Goal: Register for event/course

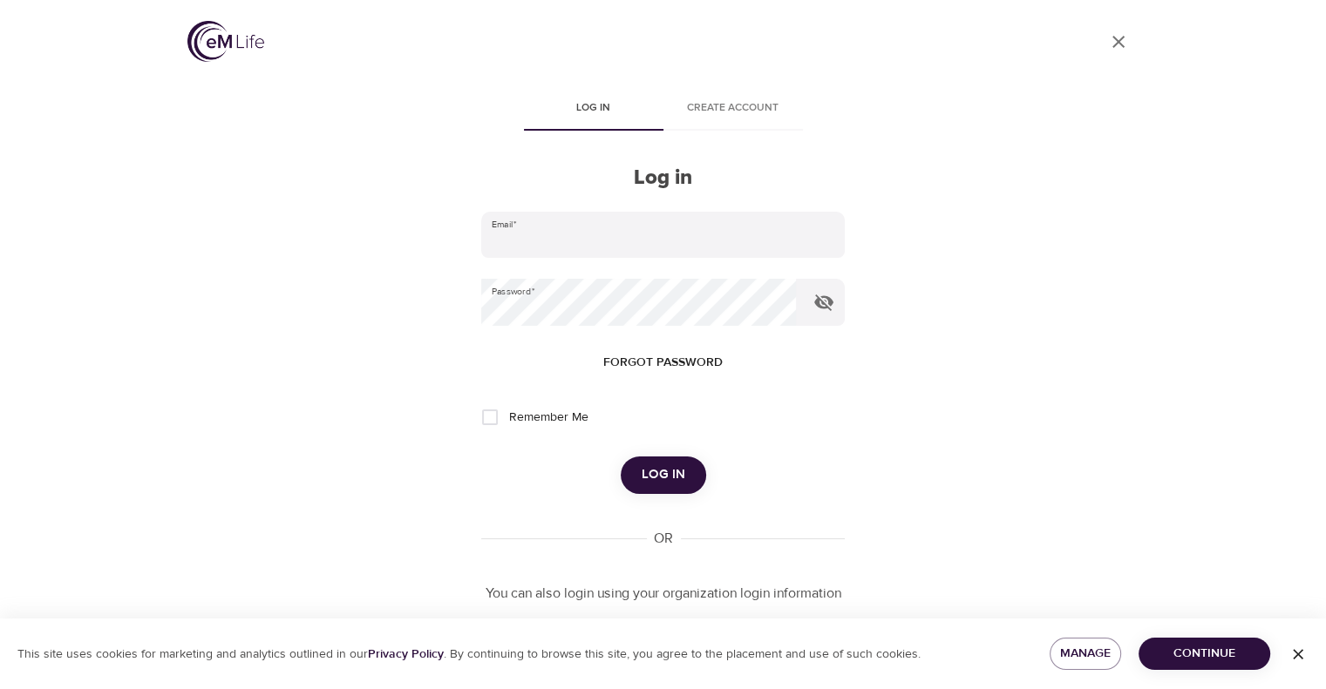
type input "[PERSON_NAME][EMAIL_ADDRESS][PERSON_NAME][DOMAIN_NAME]"
click at [683, 480] on button "Log in" at bounding box center [663, 475] width 85 height 37
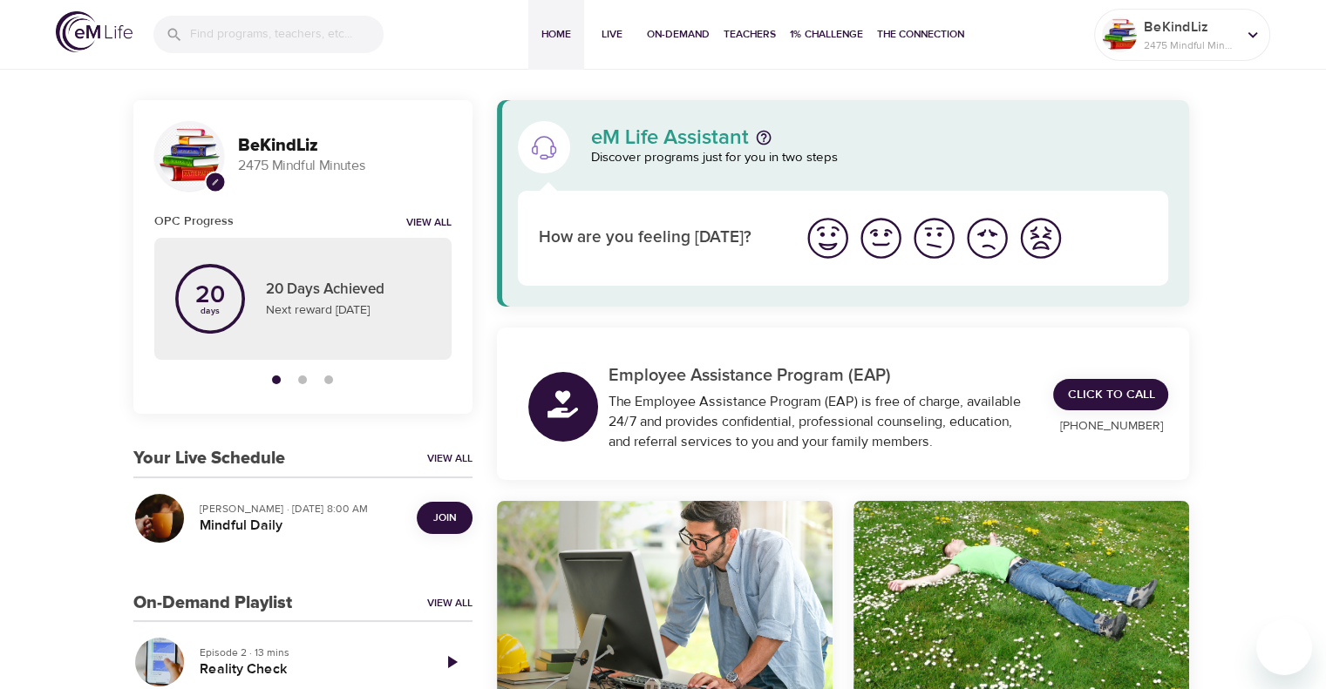
click at [448, 519] on span "Join" at bounding box center [444, 518] width 23 height 18
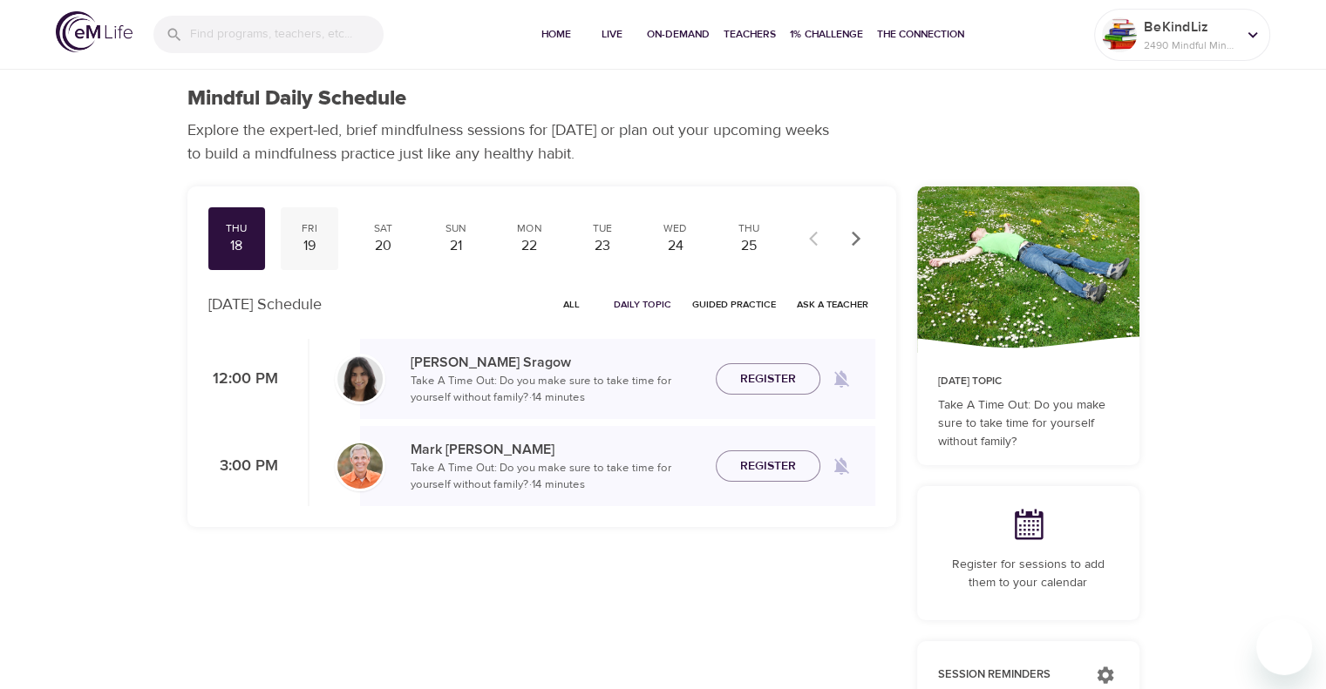
click at [297, 240] on div "19" at bounding box center [310, 246] width 44 height 20
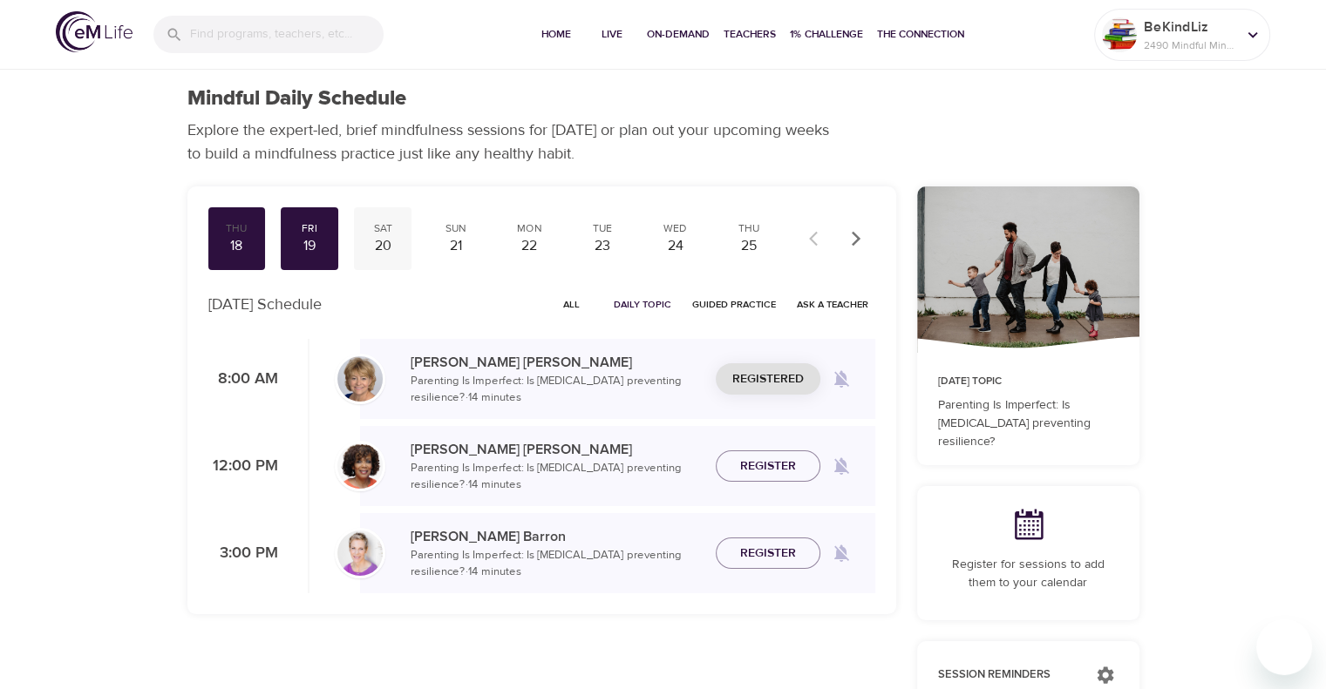
click at [394, 246] on div "20" at bounding box center [383, 246] width 44 height 20
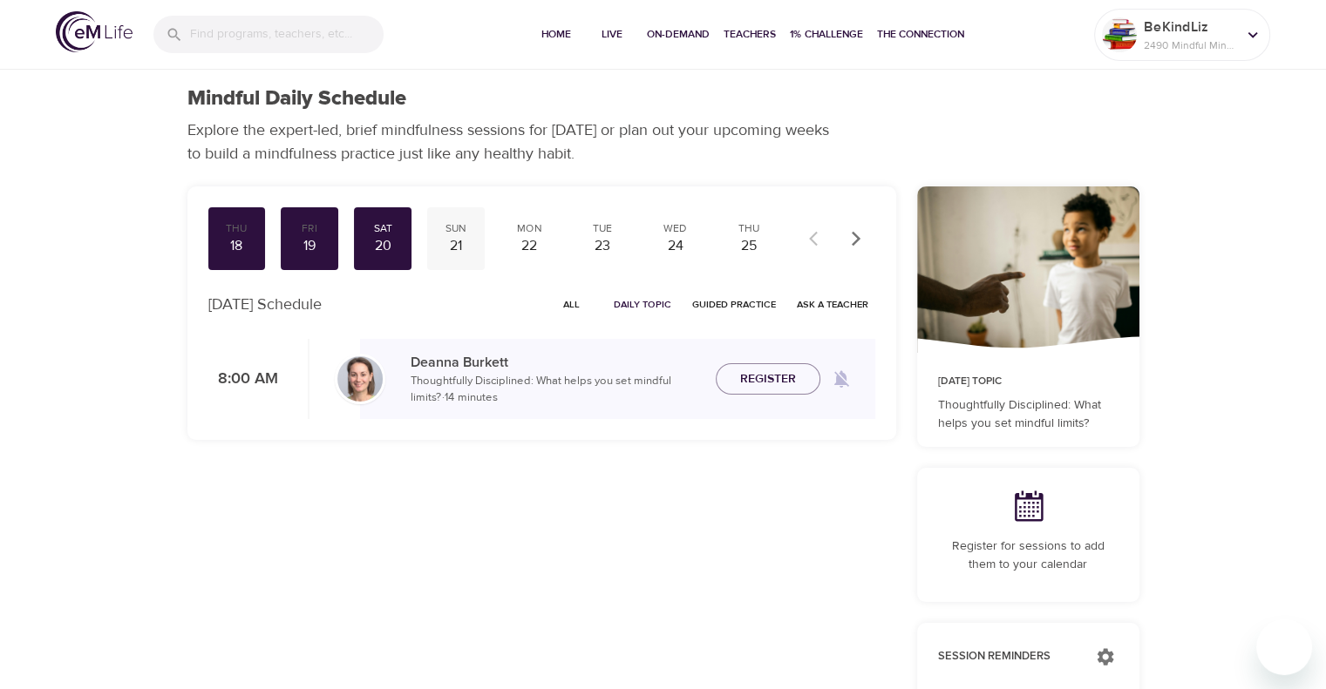
click at [467, 246] on div "21" at bounding box center [456, 246] width 44 height 20
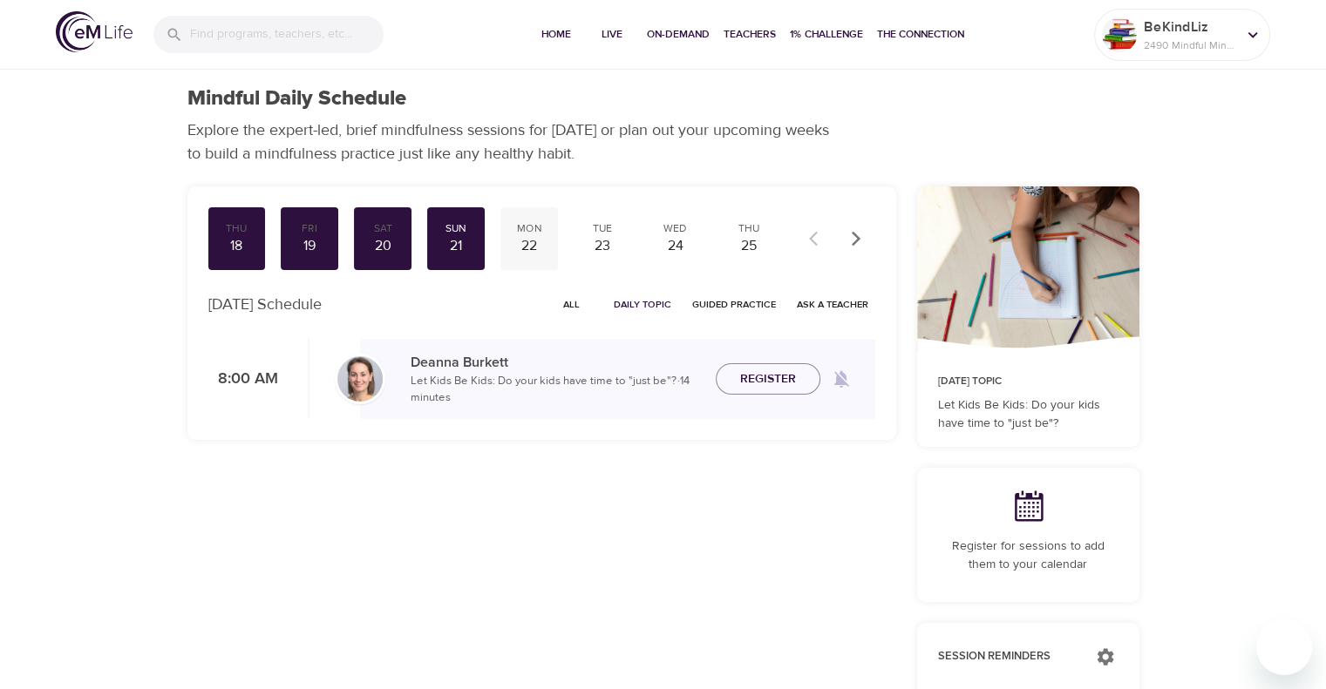
click at [538, 239] on div "22" at bounding box center [529, 246] width 44 height 20
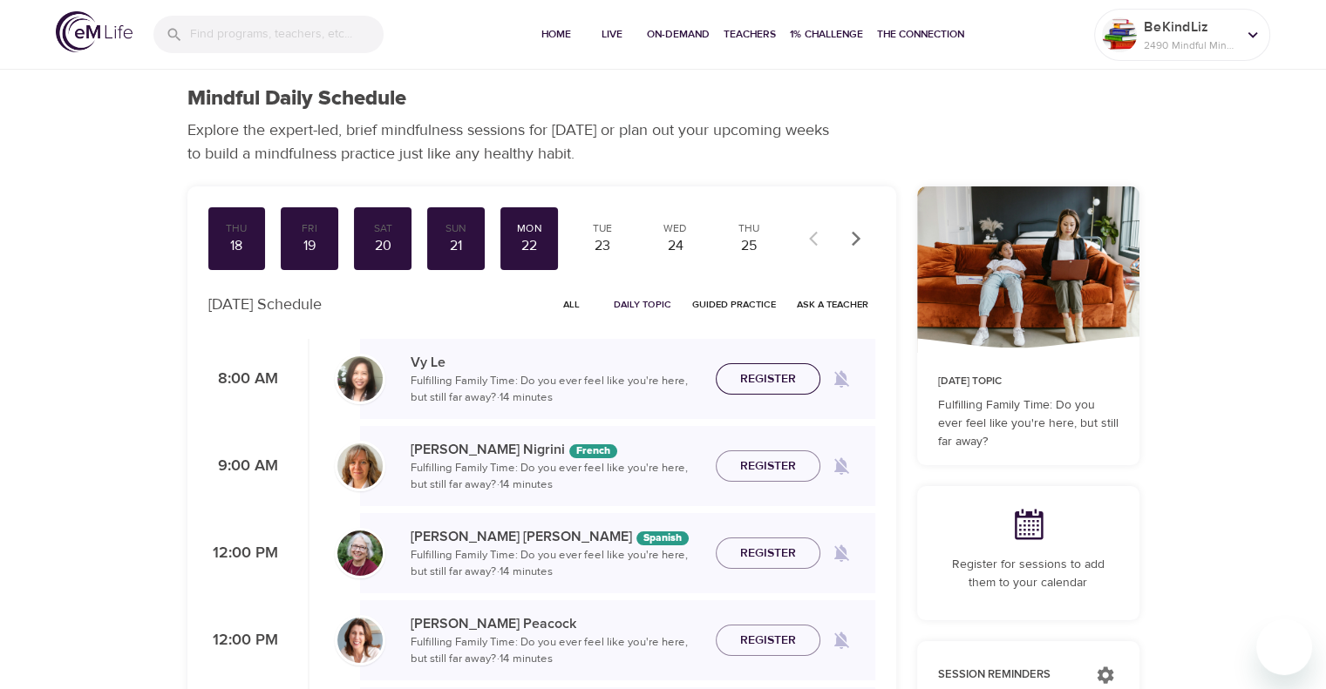
click at [774, 378] on span "Register" at bounding box center [768, 380] width 56 height 22
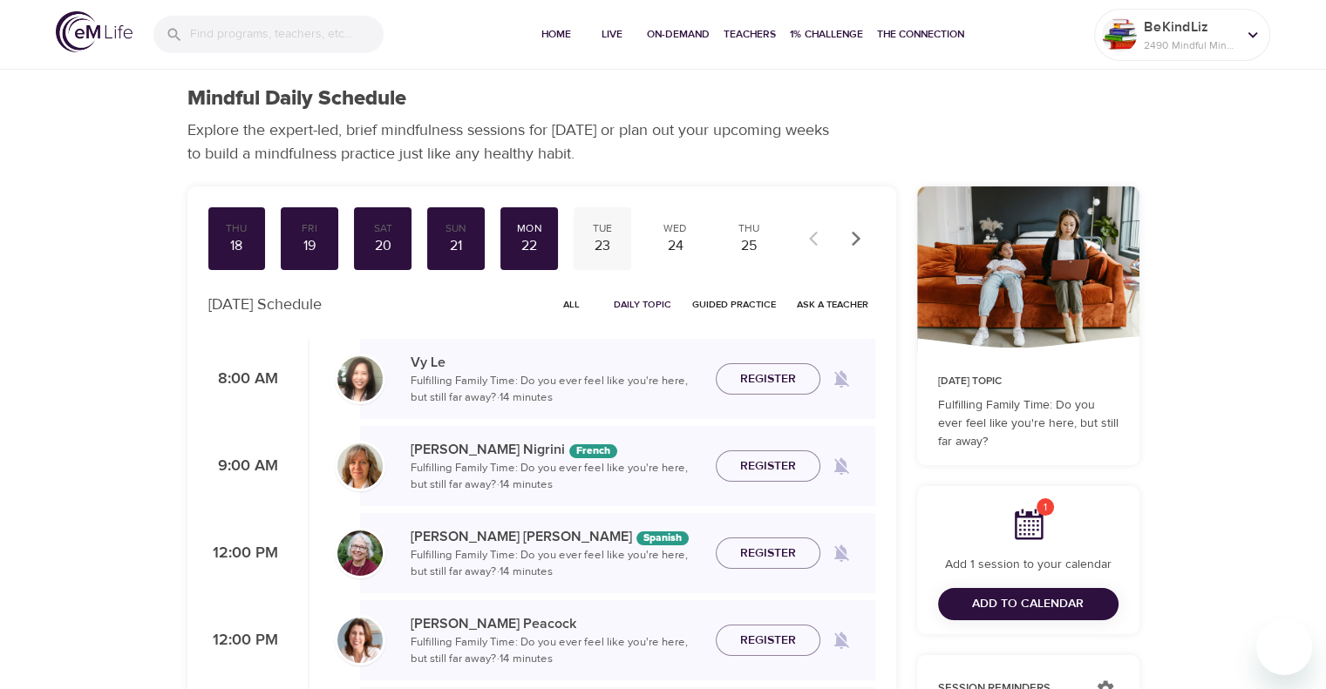
click at [607, 236] on div "23" at bounding box center [602, 246] width 44 height 20
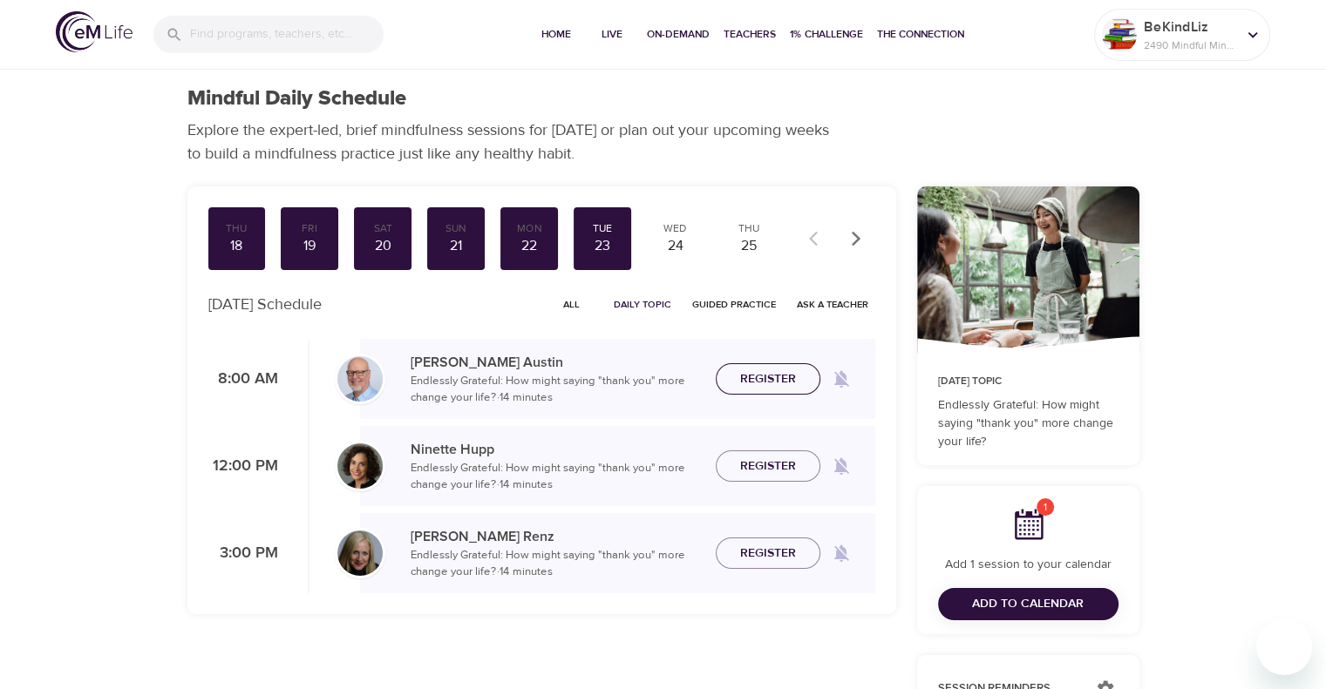
click at [791, 378] on span "Register" at bounding box center [768, 380] width 56 height 22
click at [666, 227] on div "Wed" at bounding box center [676, 228] width 44 height 15
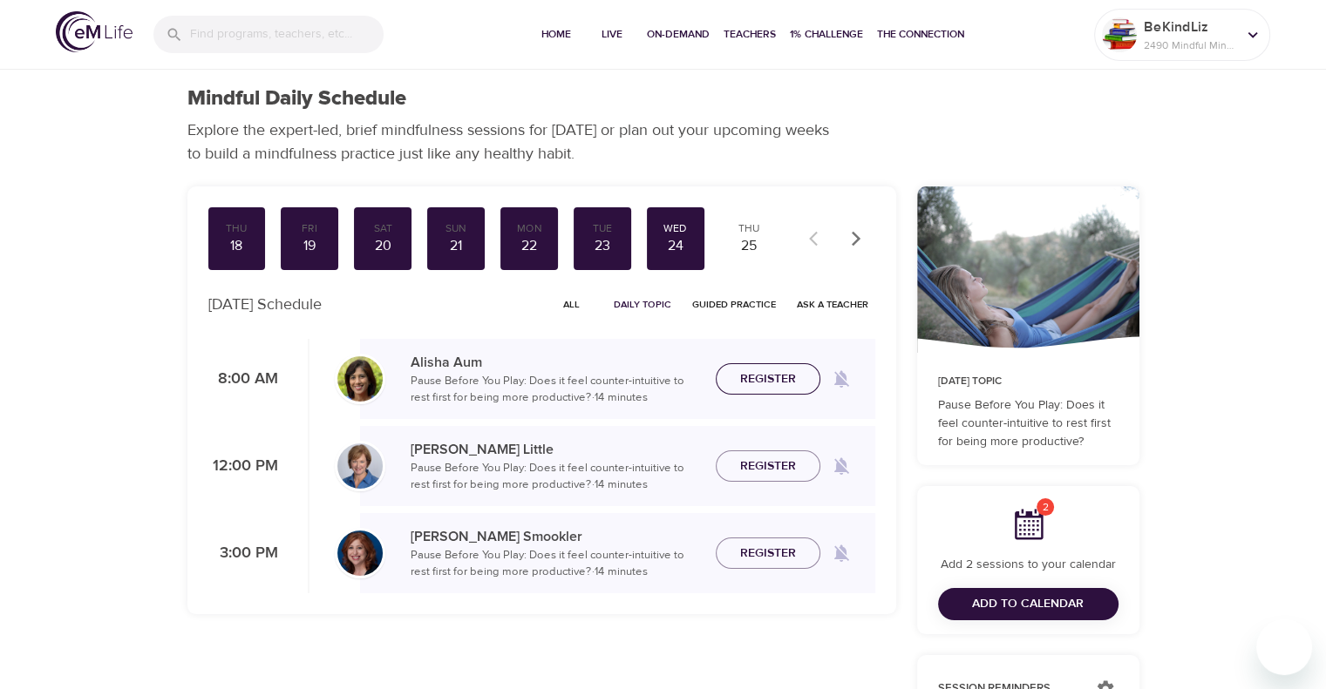
click at [762, 377] on span "Register" at bounding box center [768, 380] width 56 height 22
click at [777, 373] on span "Register" at bounding box center [768, 380] width 56 height 22
click at [603, 241] on div "23" at bounding box center [602, 246] width 44 height 20
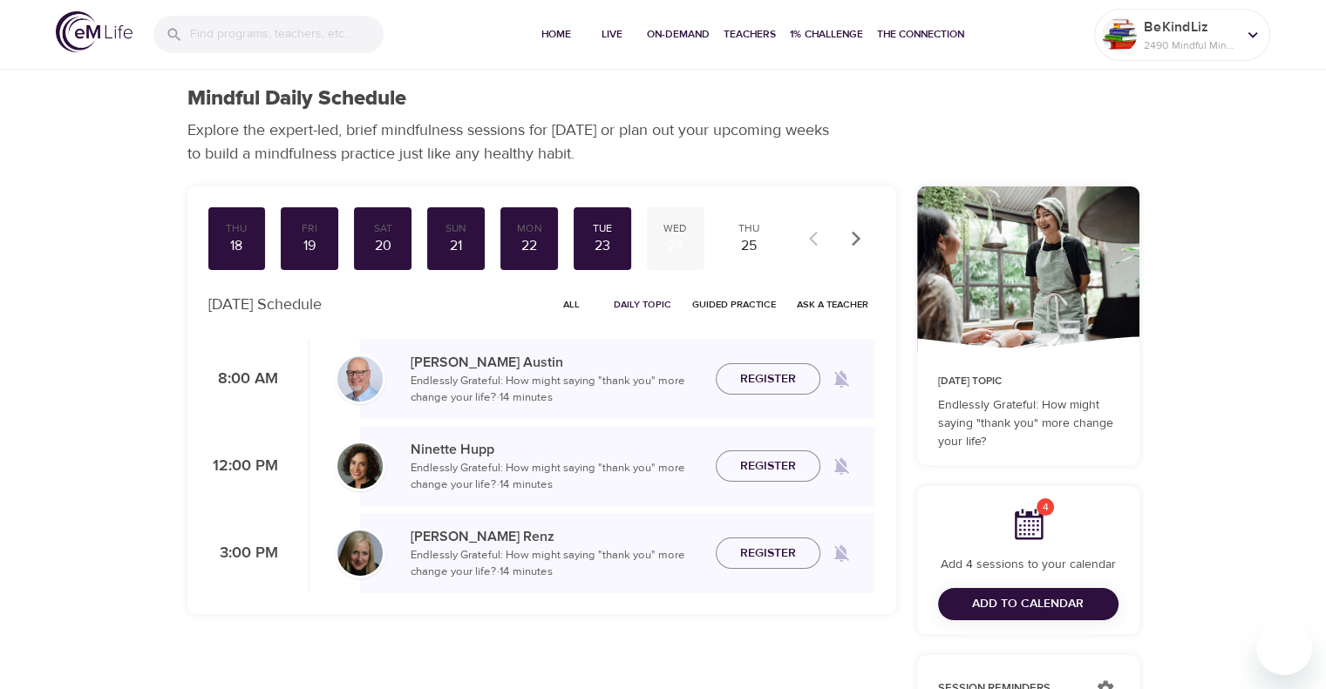
click at [674, 231] on div "Wed" at bounding box center [676, 228] width 44 height 15
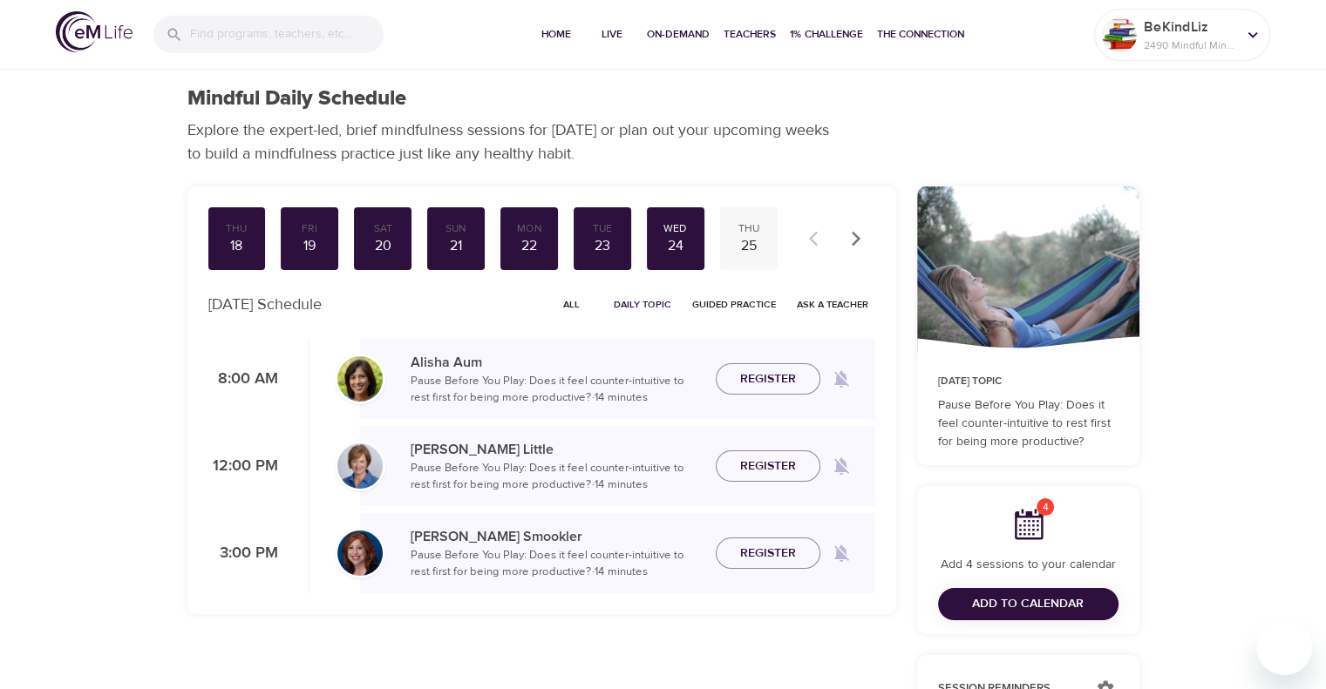
click at [744, 237] on div "25" at bounding box center [749, 246] width 44 height 20
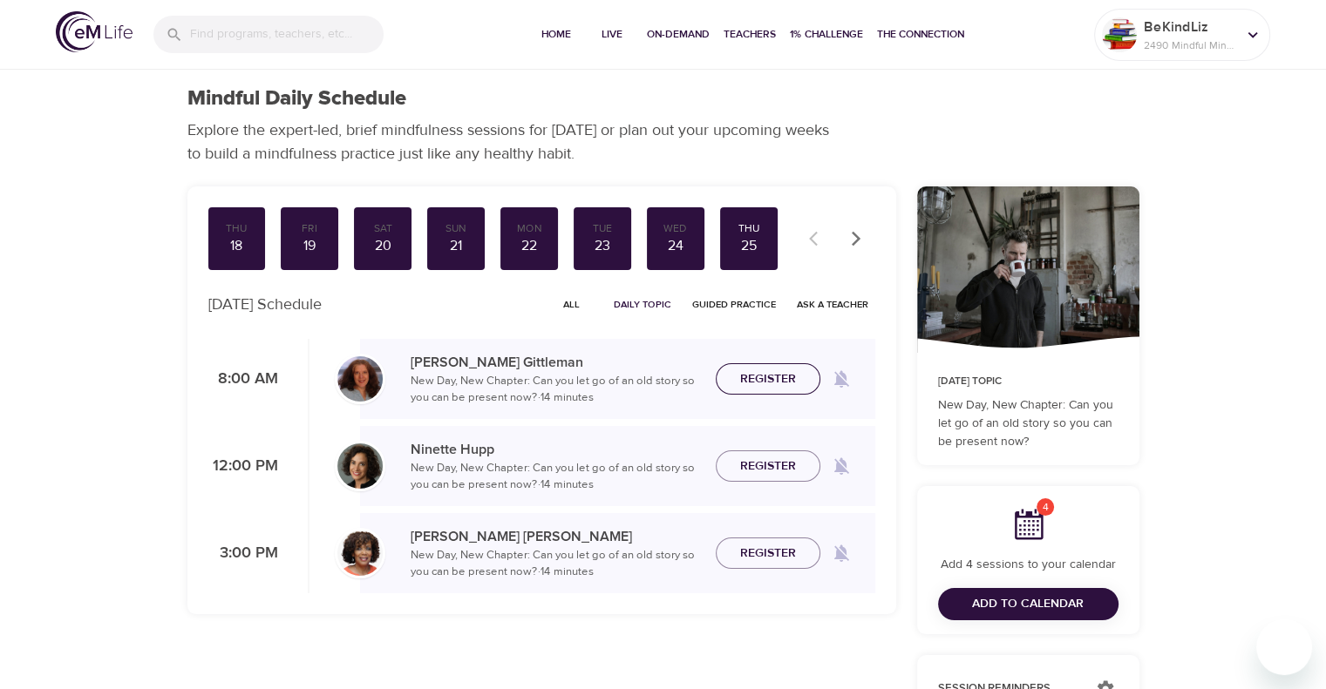
click at [763, 385] on span "Register" at bounding box center [768, 380] width 56 height 22
click at [858, 232] on icon "button" at bounding box center [855, 238] width 17 height 17
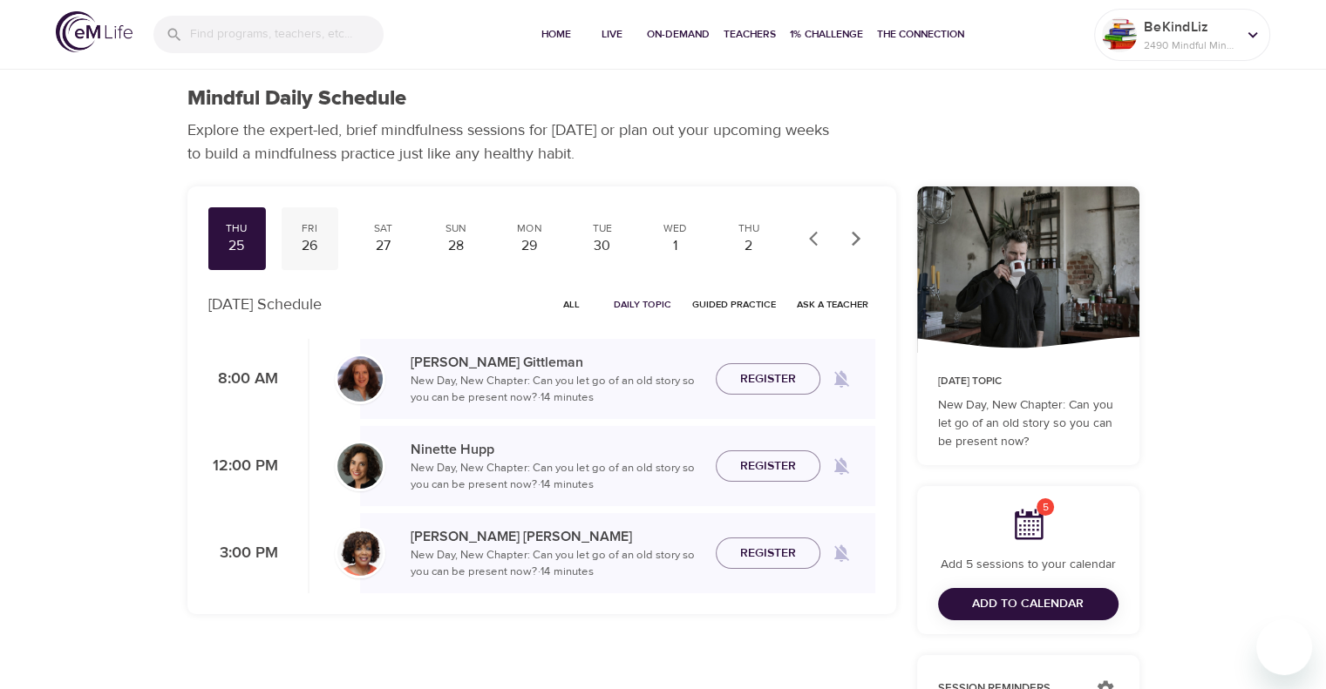
click at [326, 229] on div "Fri" at bounding box center [310, 228] width 44 height 15
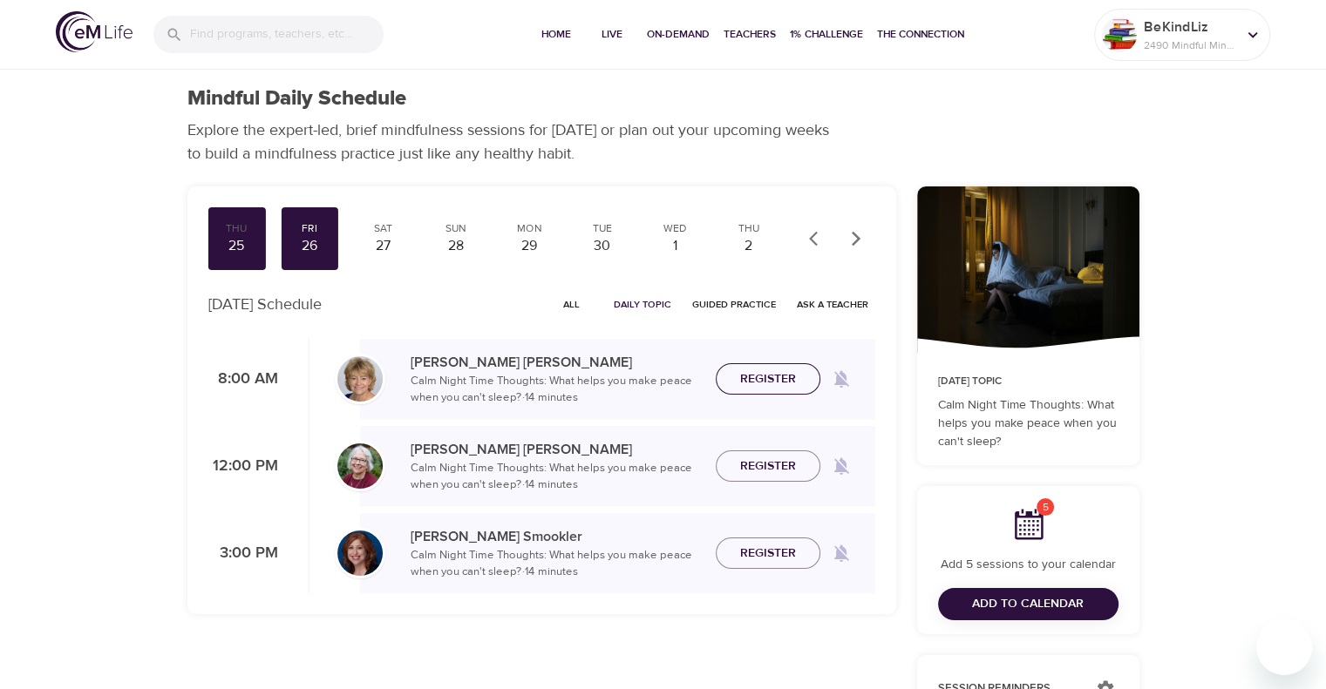
click at [781, 376] on span "Register" at bounding box center [768, 380] width 56 height 22
click at [1018, 604] on span "Add to Calendar" at bounding box center [1028, 605] width 112 height 22
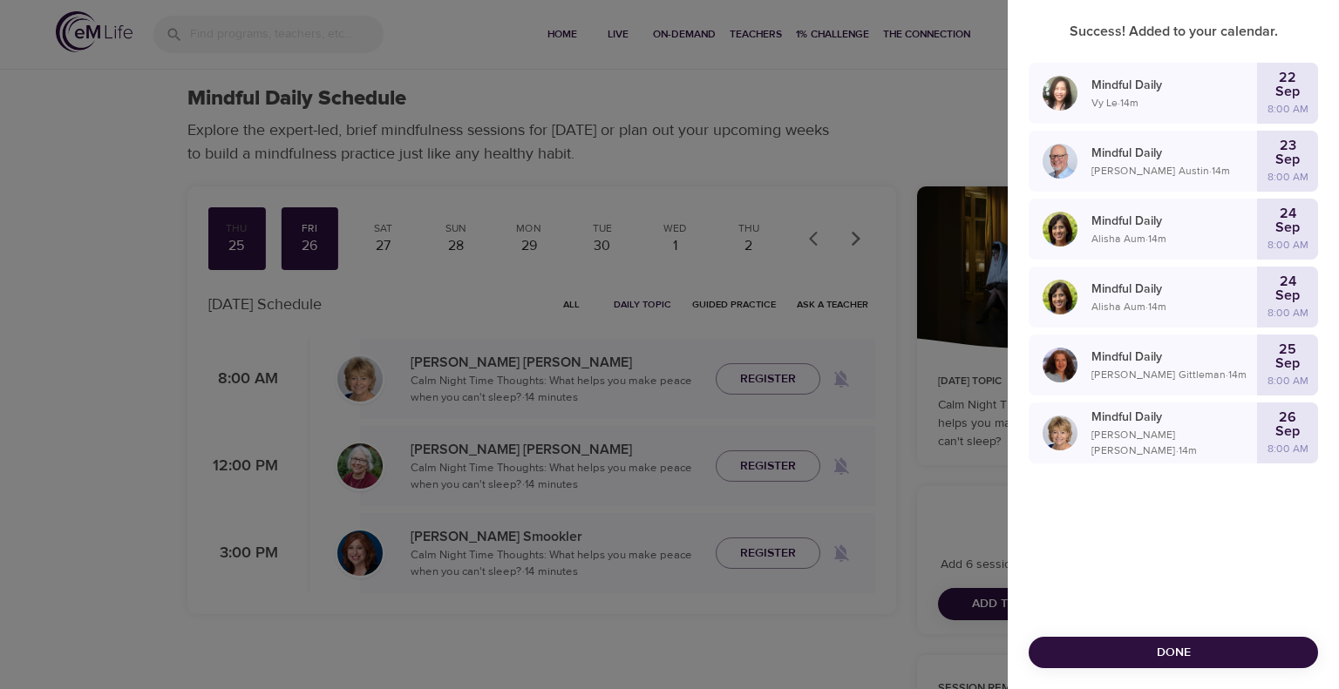
click at [1199, 664] on button "Done" at bounding box center [1172, 653] width 289 height 32
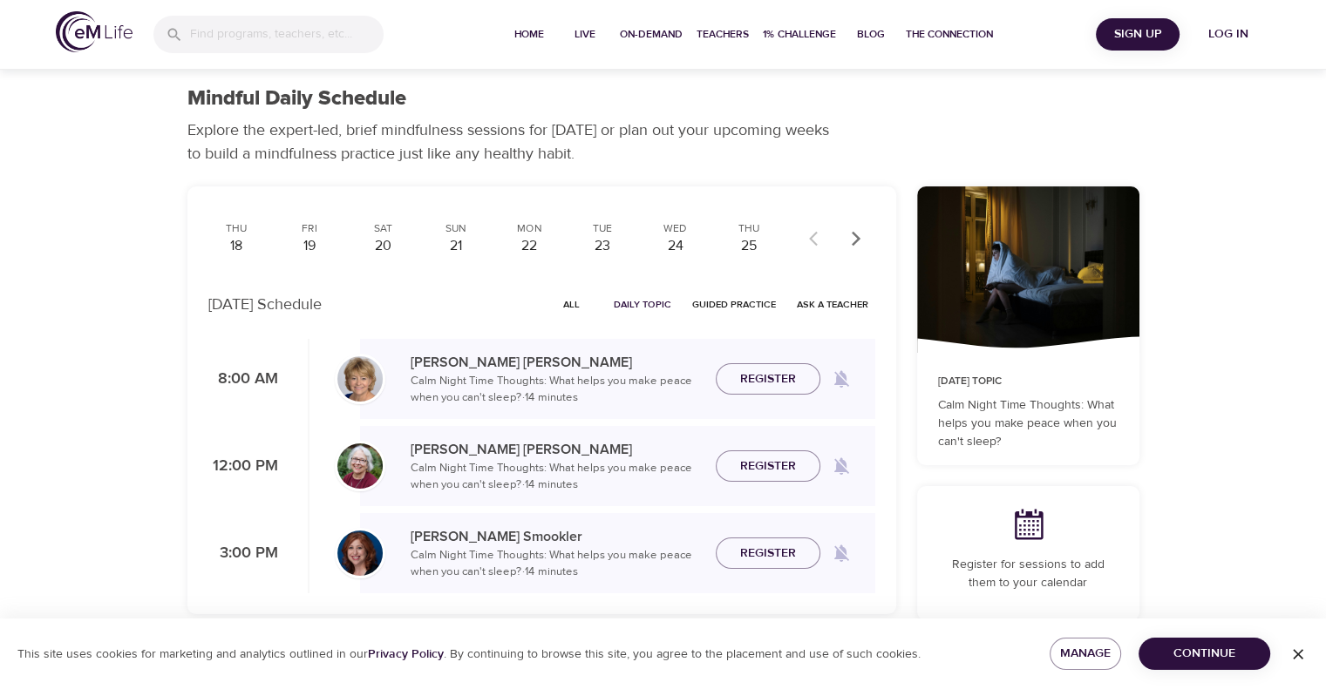
click at [1231, 37] on span "Log in" at bounding box center [1228, 35] width 70 height 22
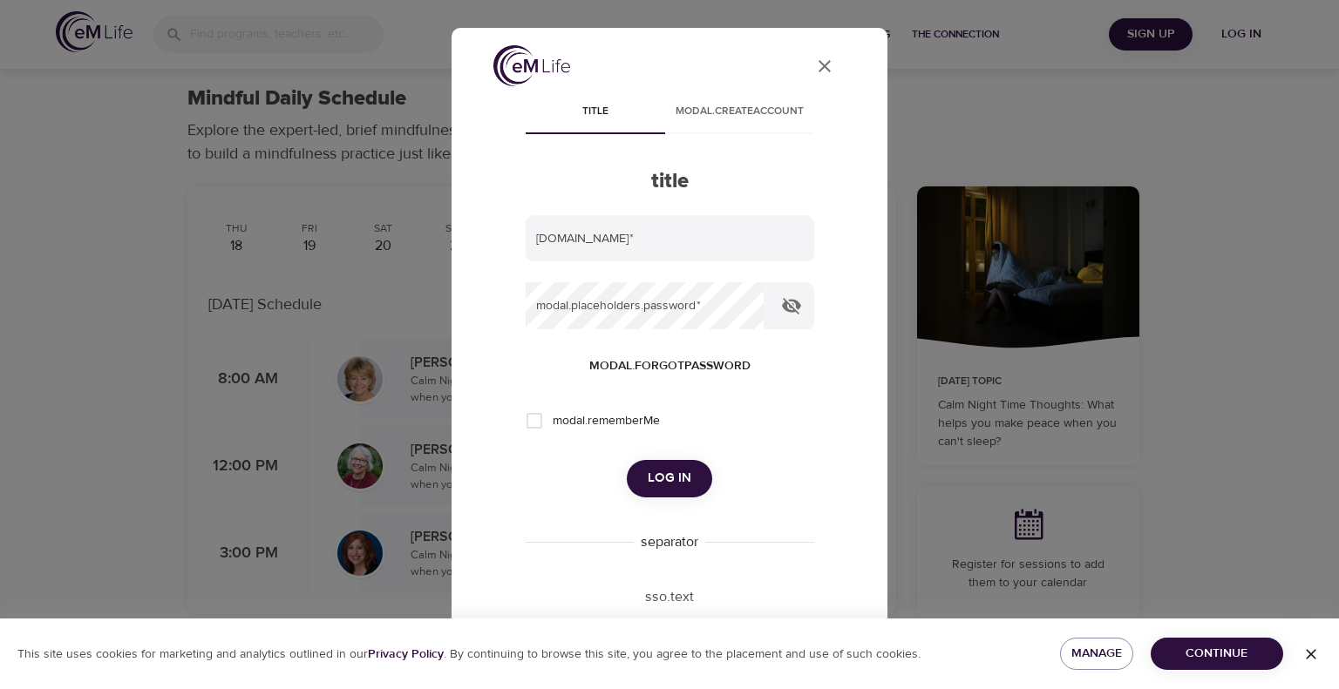
type input "[PERSON_NAME][EMAIL_ADDRESS][PERSON_NAME][DOMAIN_NAME]"
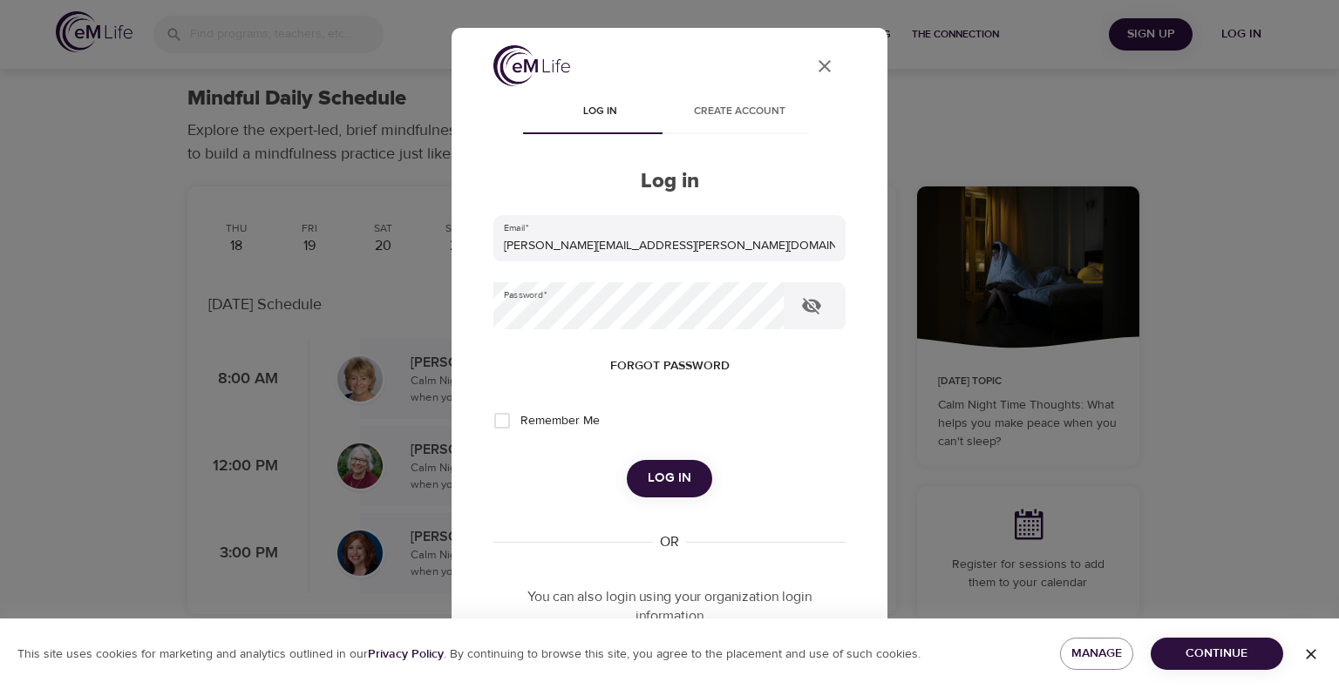
click at [676, 470] on span "Log in" at bounding box center [670, 478] width 44 height 23
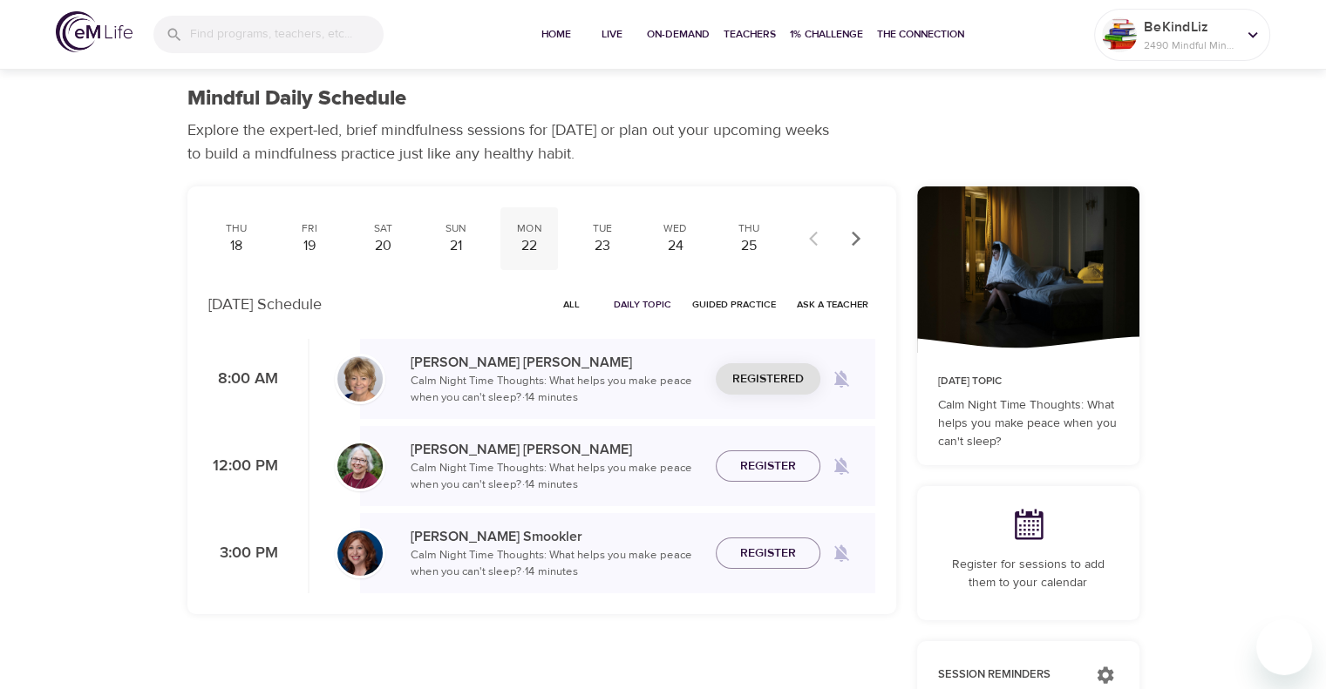
click at [536, 240] on div "22" at bounding box center [529, 246] width 44 height 20
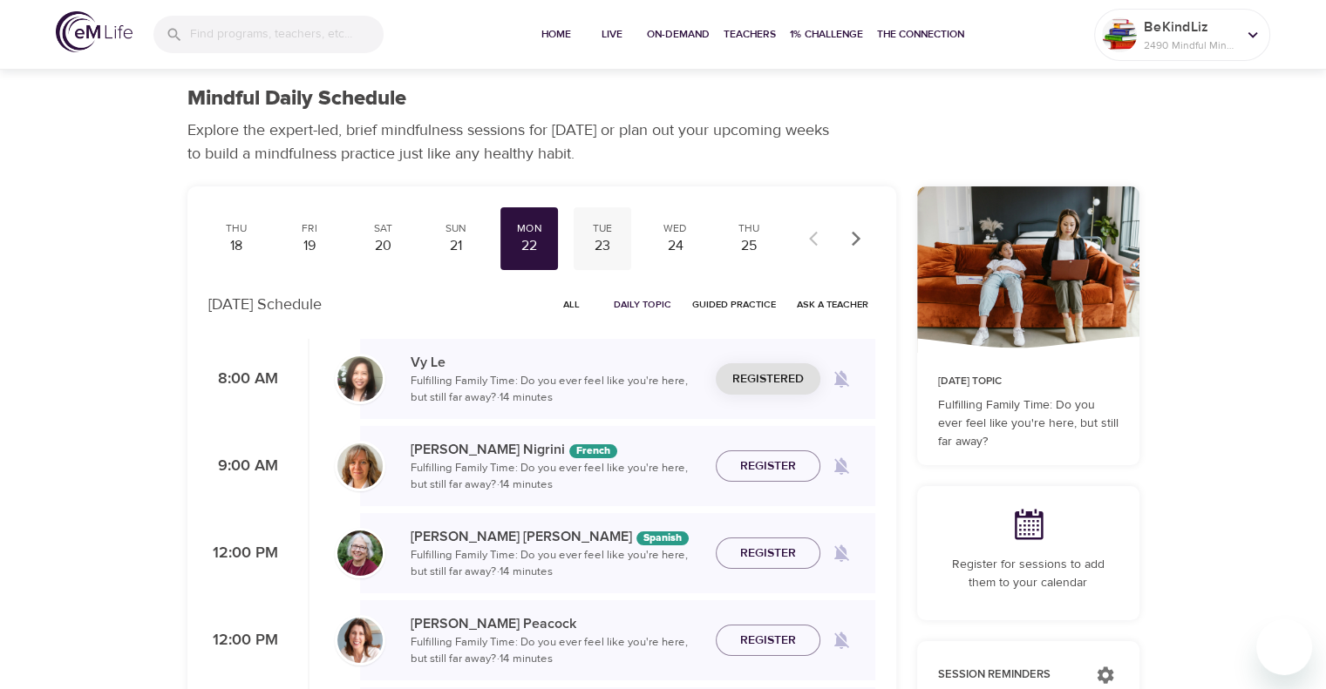
click at [600, 238] on div "23" at bounding box center [602, 246] width 44 height 20
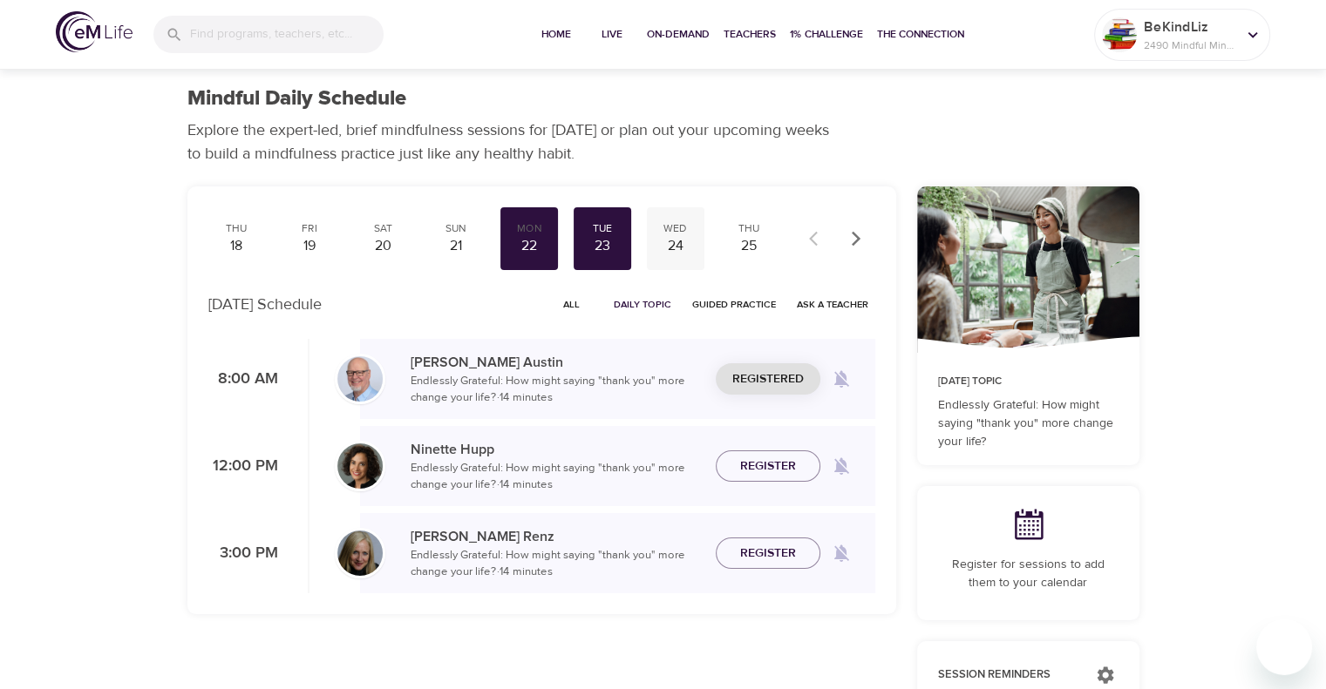
click at [675, 239] on div "24" at bounding box center [676, 246] width 44 height 20
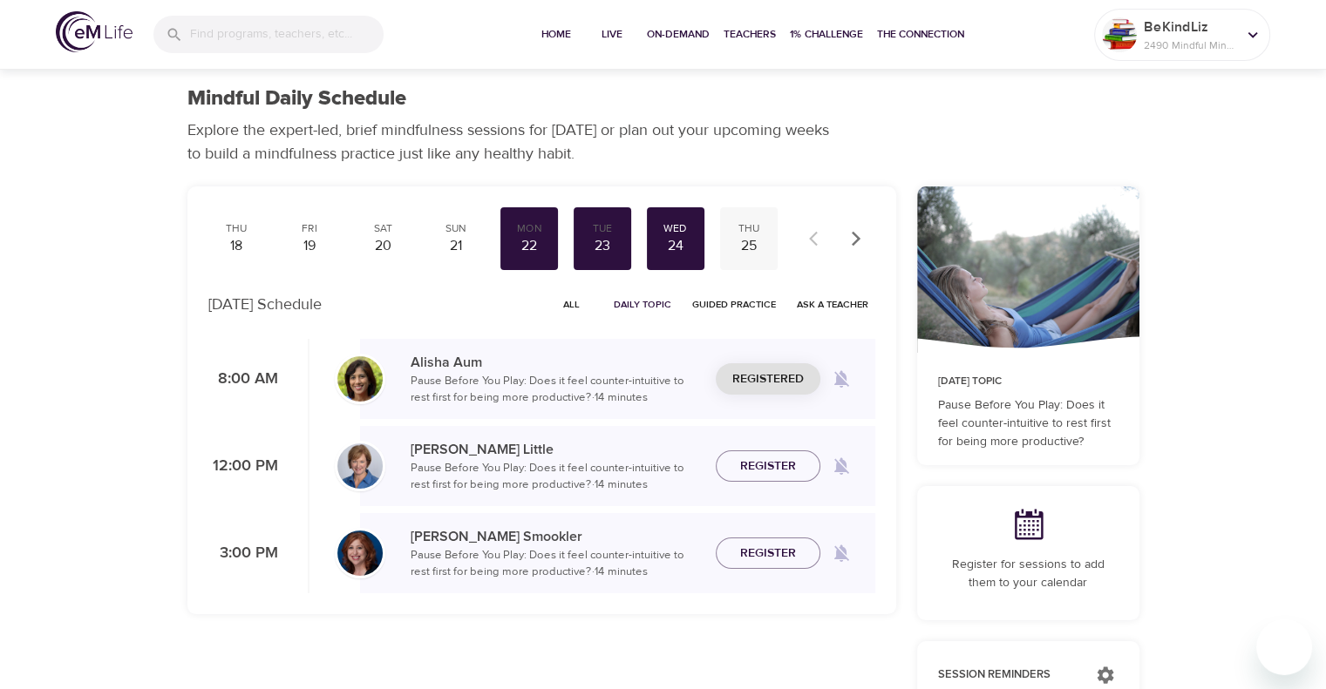
click at [754, 238] on div "25" at bounding box center [749, 246] width 44 height 20
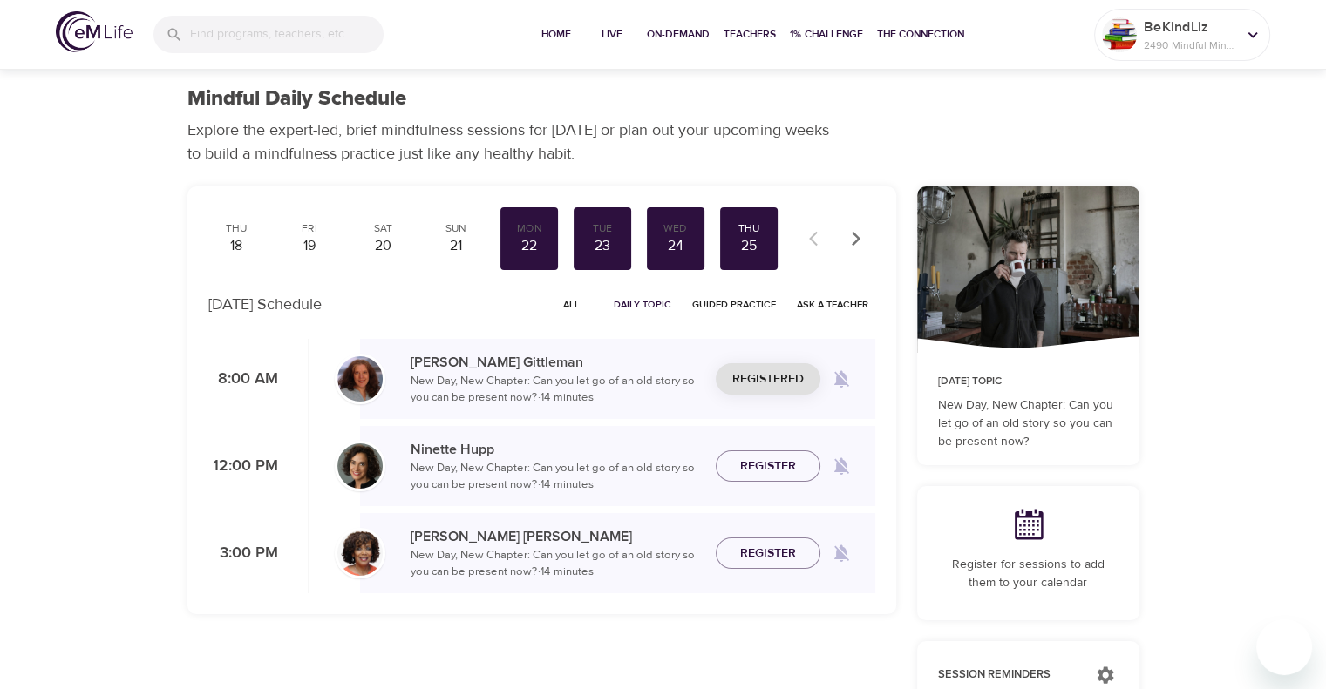
click at [851, 247] on icon "button" at bounding box center [855, 238] width 17 height 17
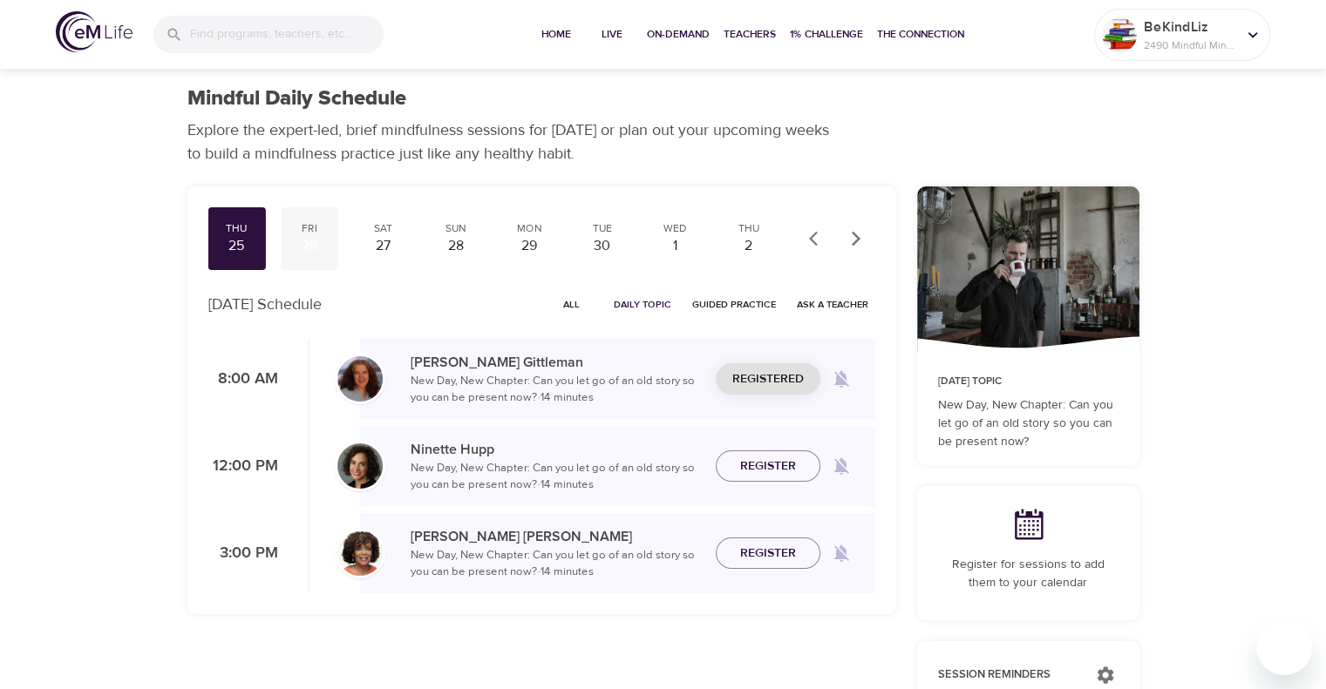
click at [302, 238] on div "26" at bounding box center [310, 246] width 44 height 20
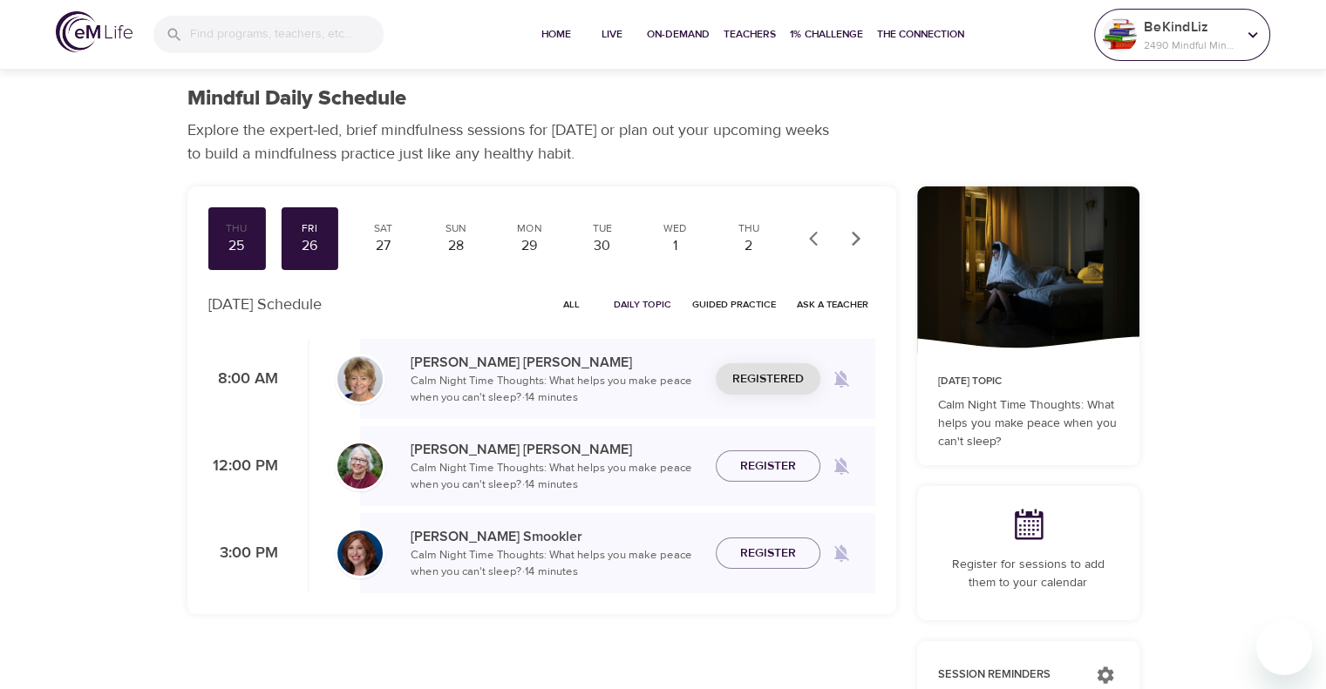
click at [1157, 37] on p "2490 Mindful Minutes" at bounding box center [1190, 45] width 92 height 16
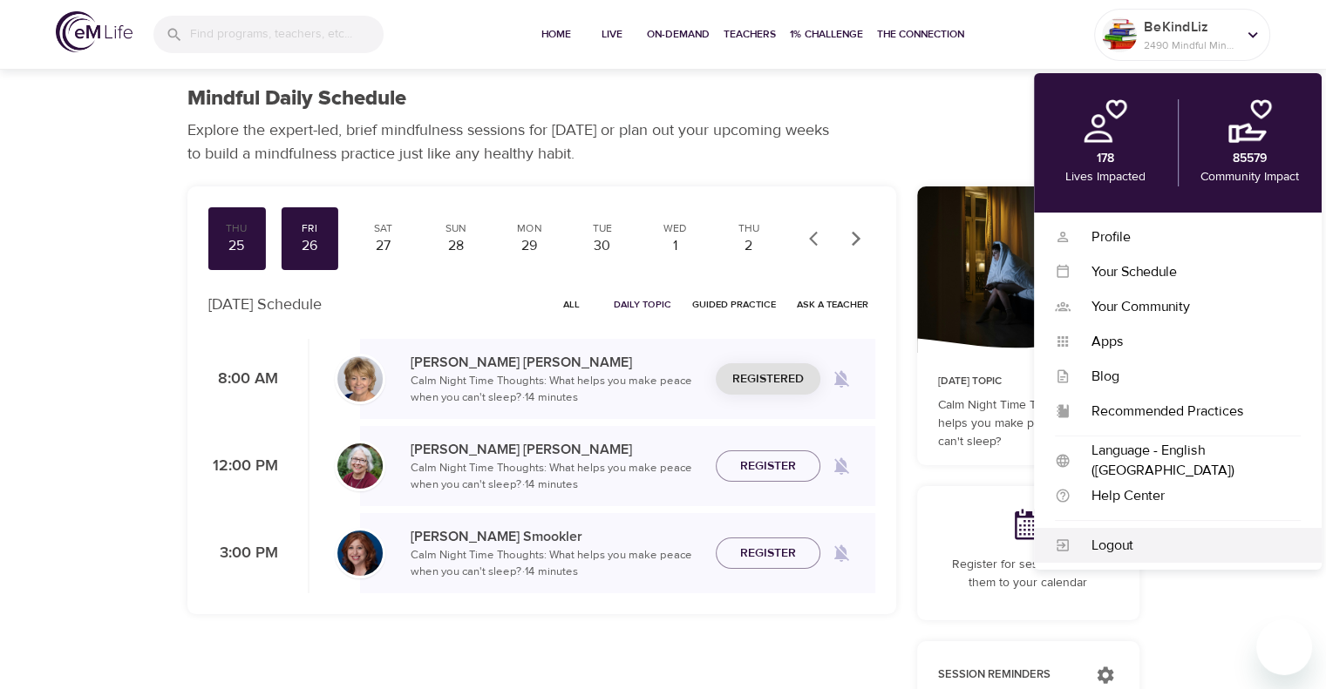
click at [1154, 549] on div "Logout" at bounding box center [1185, 546] width 230 height 20
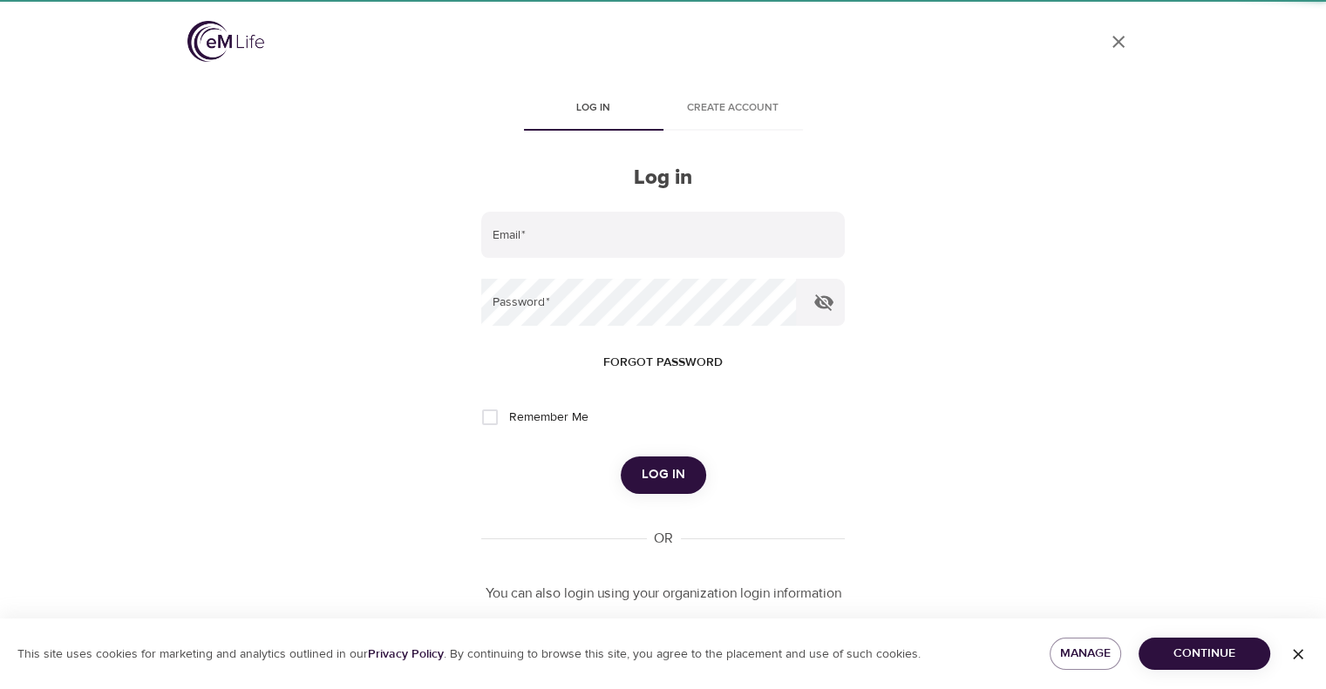
type input "[PERSON_NAME][EMAIL_ADDRESS][PERSON_NAME][DOMAIN_NAME]"
